Goal: Ask a question

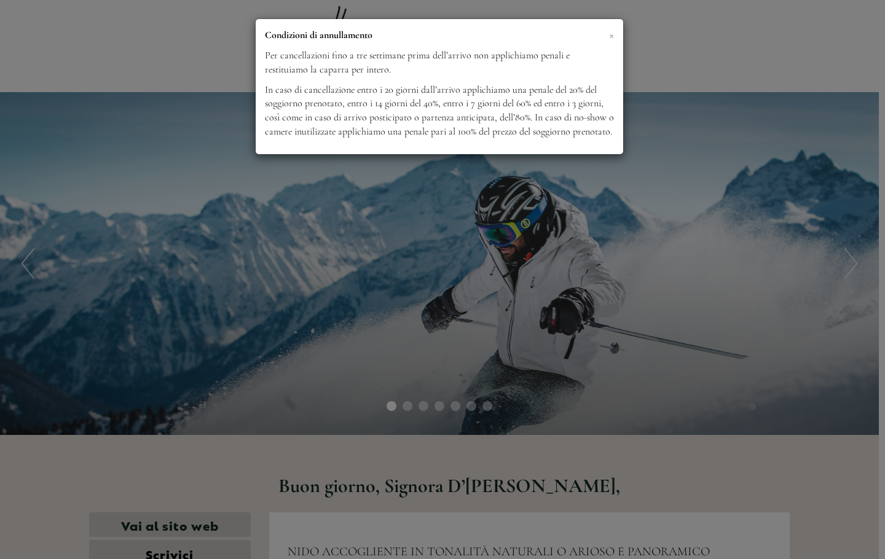
click at [611, 32] on span "×" at bounding box center [611, 34] width 5 height 15
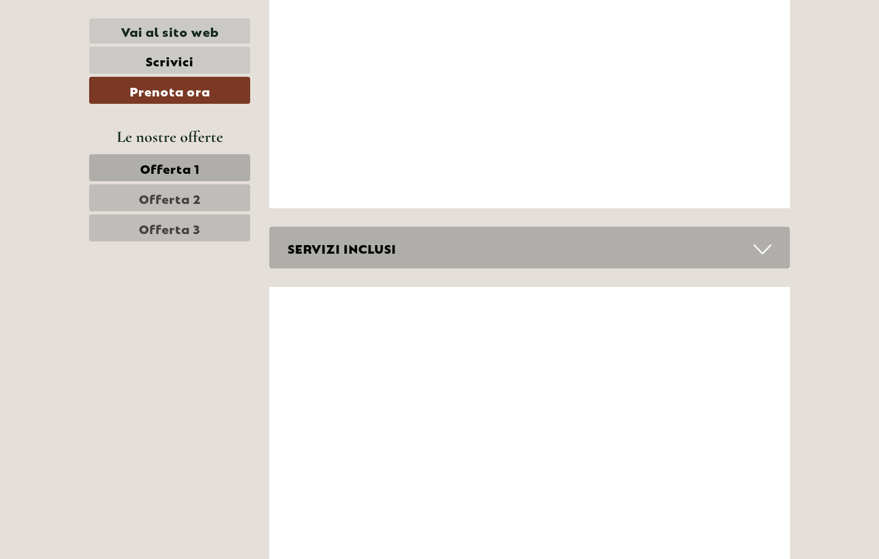
scroll to position [5408, 0]
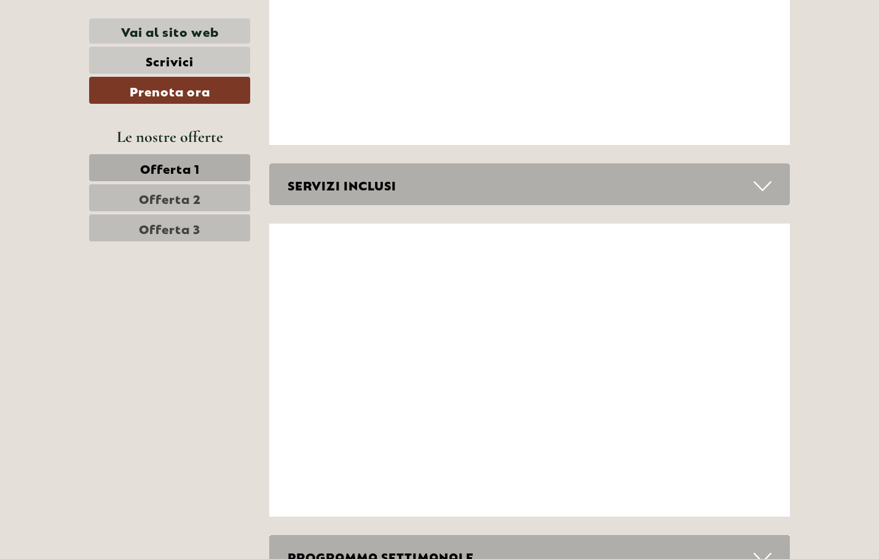
click at [758, 176] on icon at bounding box center [762, 186] width 18 height 21
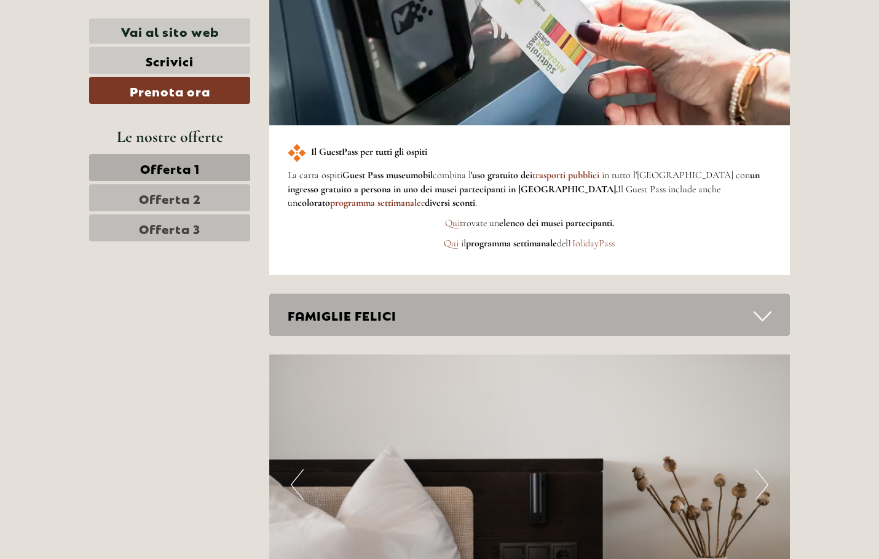
scroll to position [3318, 0]
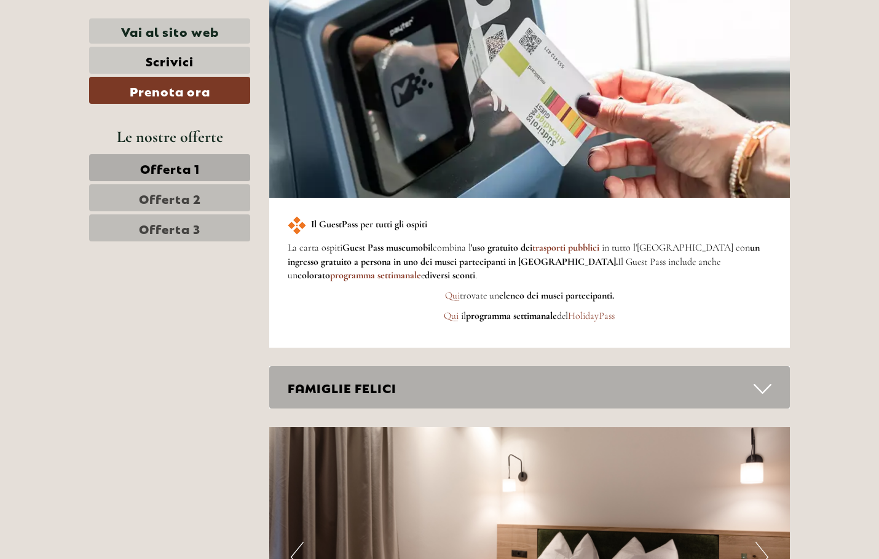
click at [478, 366] on div "FAMIGLIE FELICI" at bounding box center [529, 387] width 521 height 42
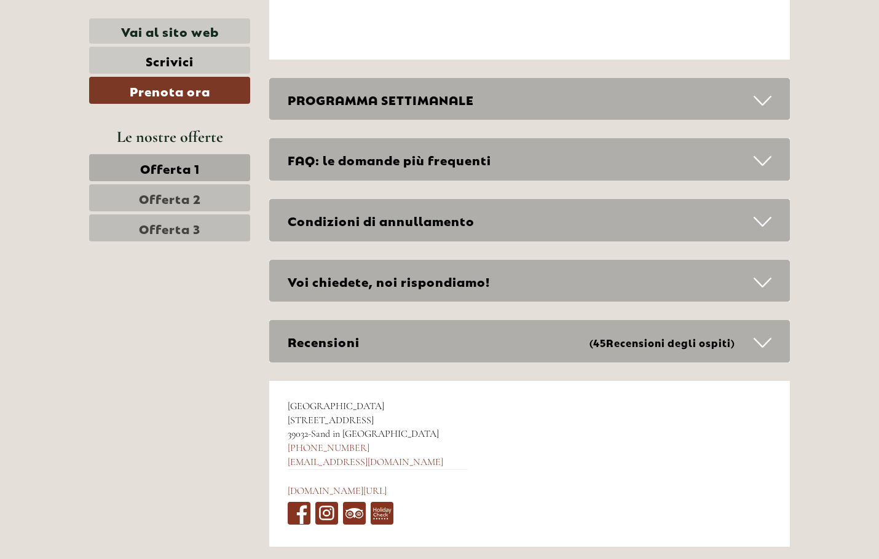
scroll to position [6871, 0]
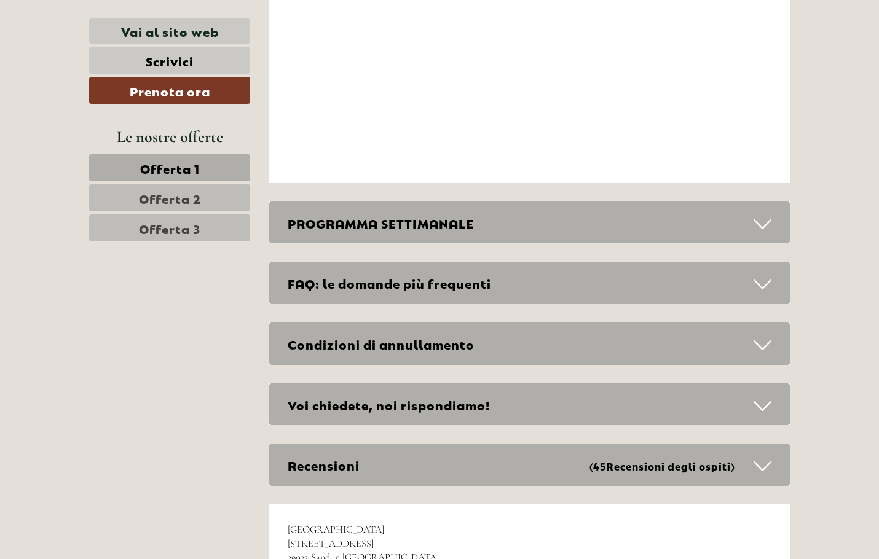
click at [614, 323] on div "Condizioni di annullamento" at bounding box center [529, 344] width 521 height 42
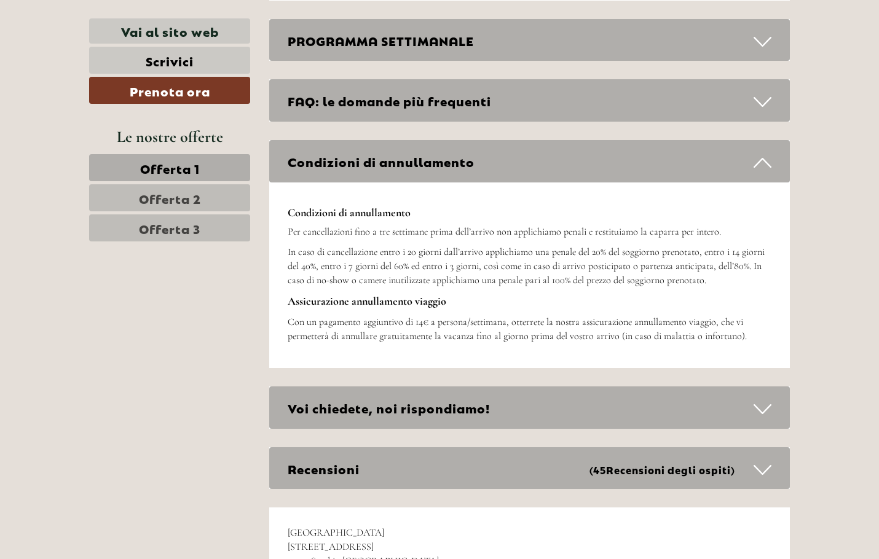
scroll to position [7055, 0]
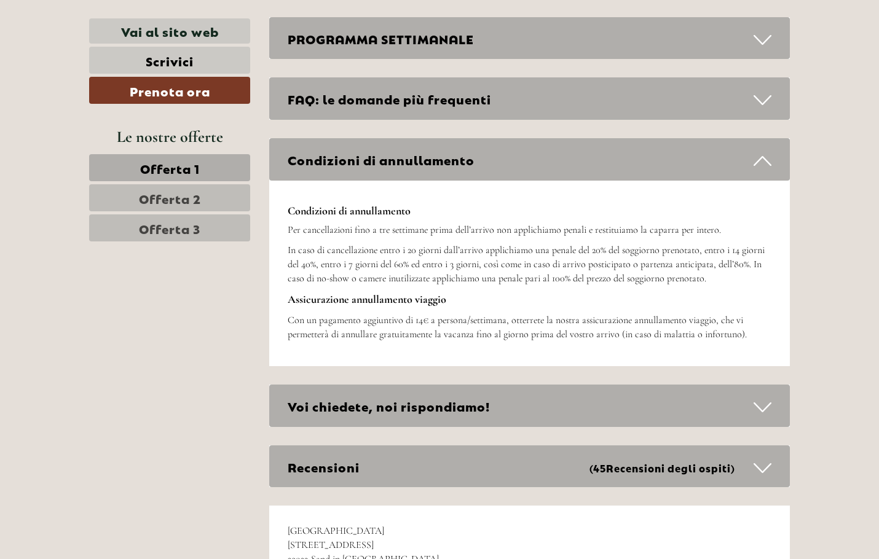
click at [582, 385] on div "Voi chiedete, noi rispondiamo!" at bounding box center [529, 406] width 521 height 42
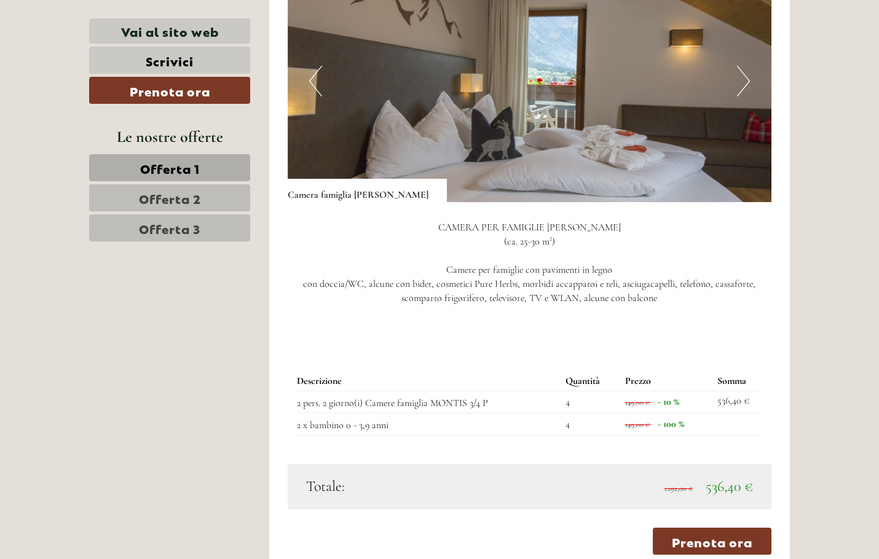
scroll to position [2470, 0]
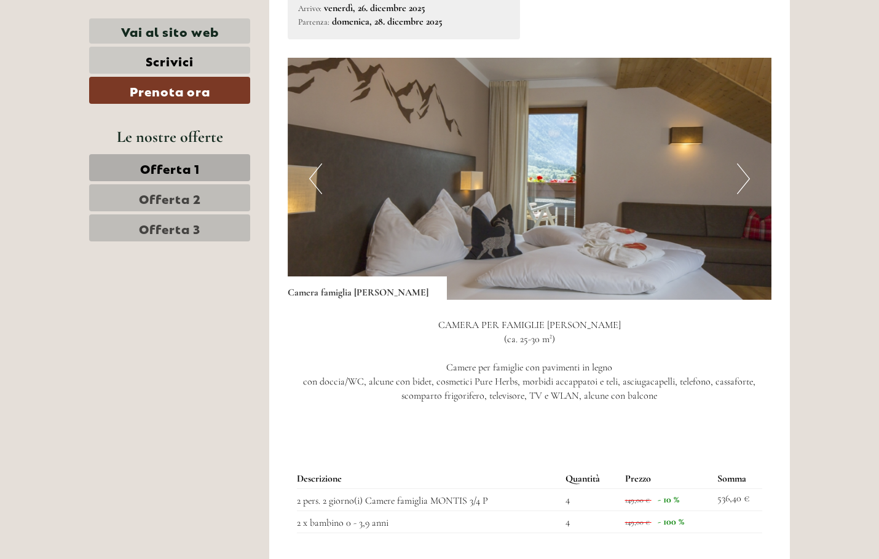
click at [195, 200] on span "Offerta 2" at bounding box center [170, 197] width 62 height 17
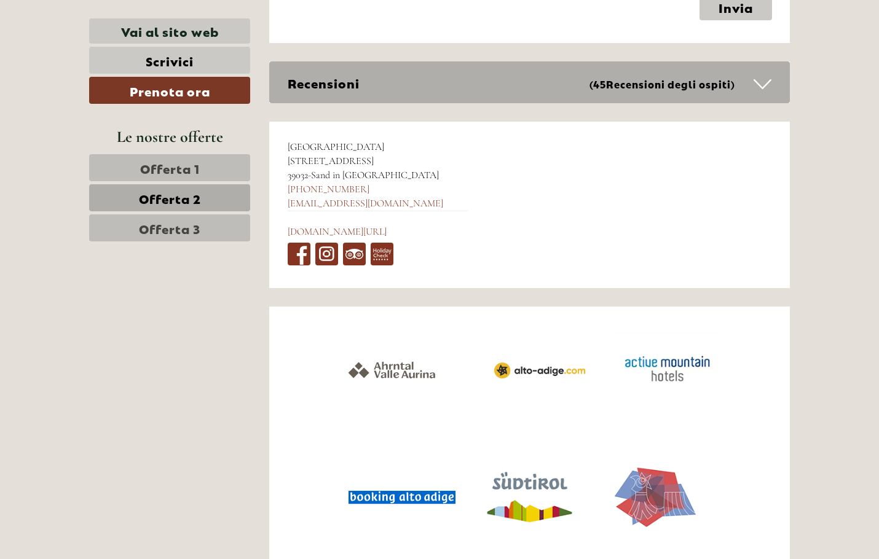
scroll to position [6199, 0]
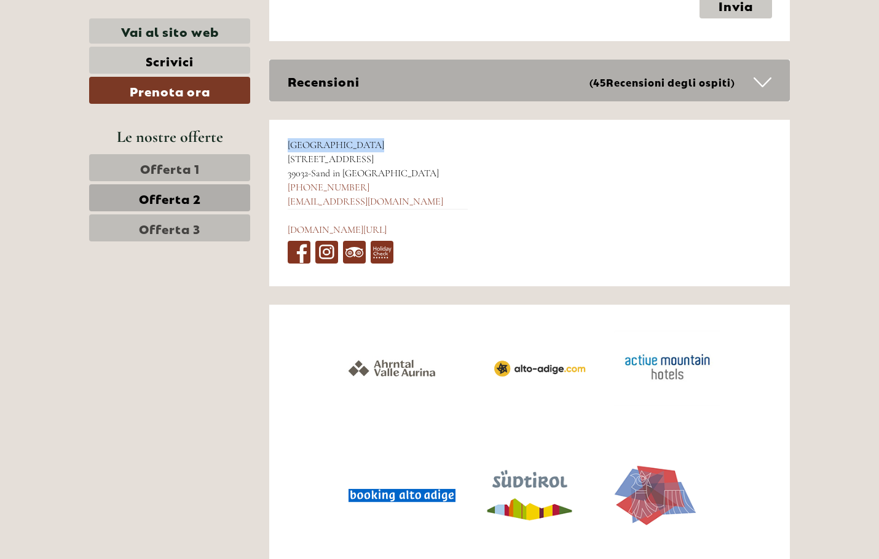
drag, startPoint x: 290, startPoint y: 104, endPoint x: 367, endPoint y: 102, distance: 77.5
click at [367, 120] on div "Hotel Mühlenerhof [STREET_ADDRESS] [PHONE_NUMBER] [EMAIL_ADDRESS][DOMAIN_NAME] …" at bounding box center [377, 203] width 217 height 167
copy span "[GEOGRAPHIC_DATA]"
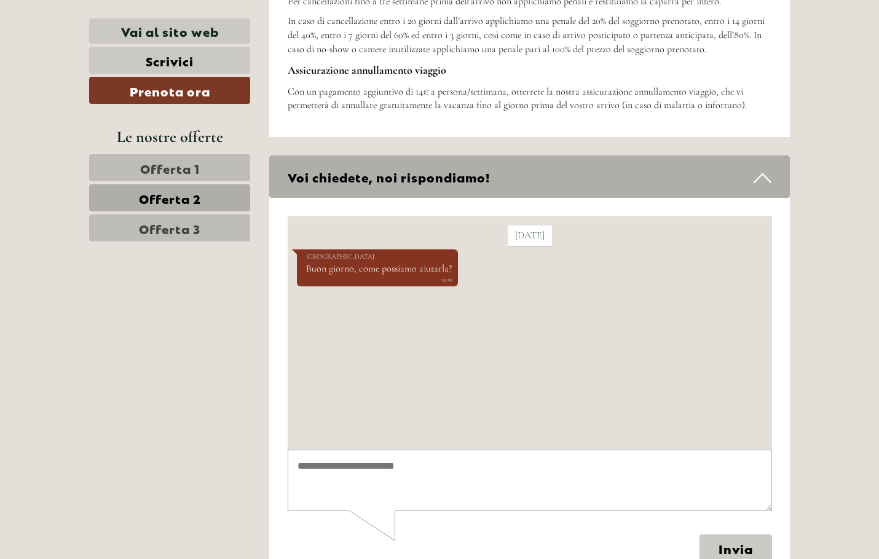
scroll to position [5646, 0]
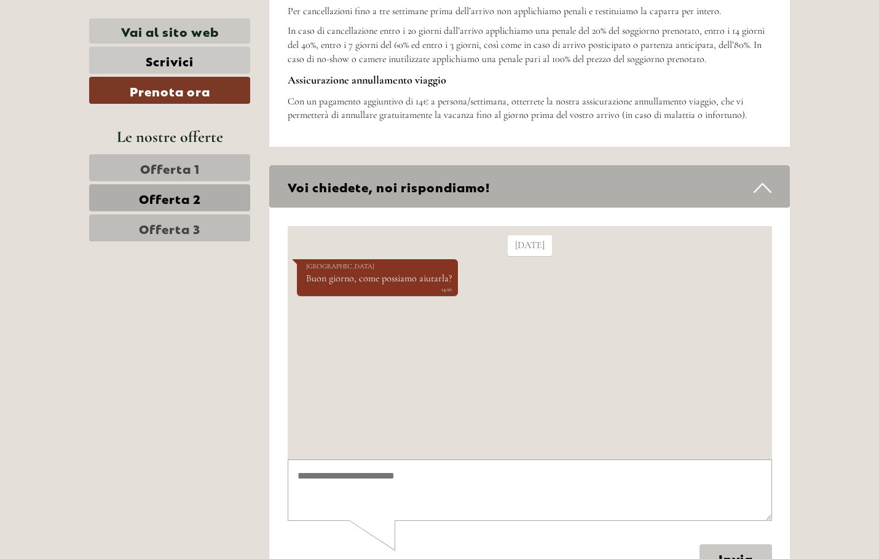
click at [390, 470] on textarea at bounding box center [529, 490] width 484 height 62
type textarea "**********"
click at [713, 559] on button "Invia" at bounding box center [735, 557] width 73 height 27
